Goal: Find specific page/section: Find specific page/section

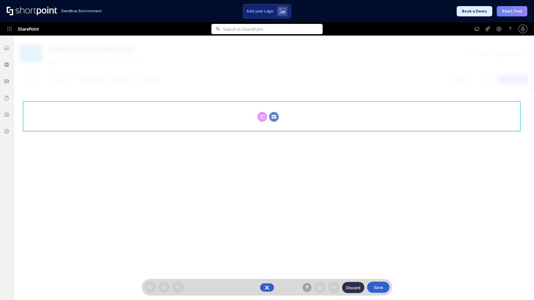
scroll to position [76, 0]
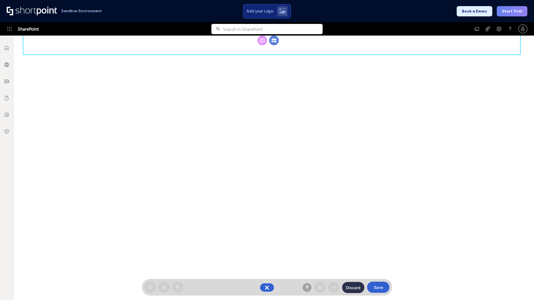
click at [274, 40] on circle at bounding box center [274, 41] width 10 height 10
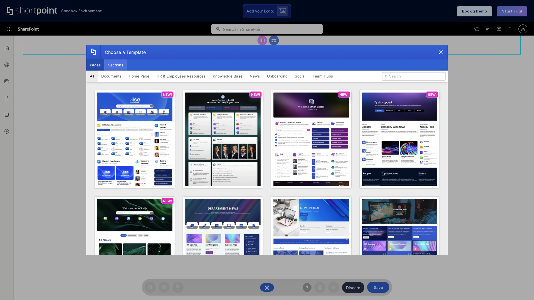
click at [115, 65] on button "Sections" at bounding box center [115, 64] width 23 height 11
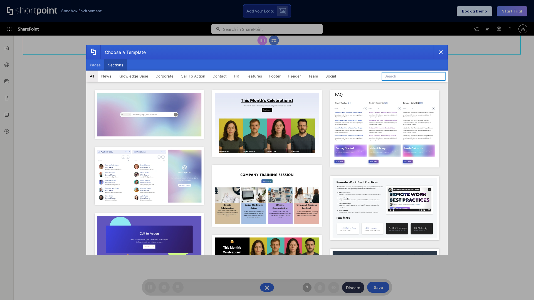
type input "Features Kit 1"
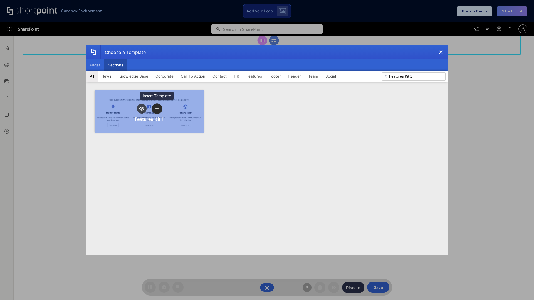
click at [157, 109] on icon "template selector" at bounding box center [157, 109] width 4 height 4
